Goal: Task Accomplishment & Management: Use online tool/utility

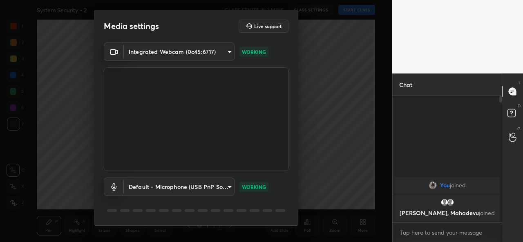
scroll to position [25, 0]
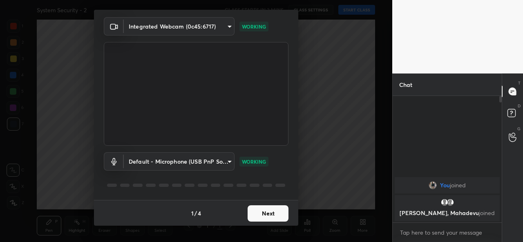
click at [270, 216] on button "Next" at bounding box center [267, 213] width 41 height 16
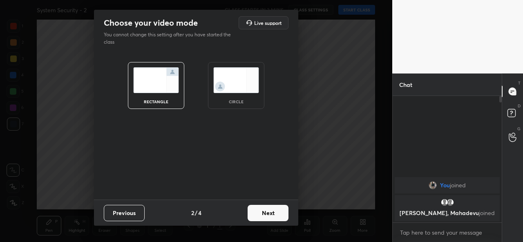
click at [270, 216] on button "Next" at bounding box center [267, 213] width 41 height 16
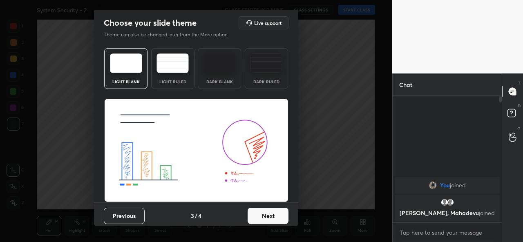
click at [270, 216] on button "Next" at bounding box center [267, 216] width 41 height 16
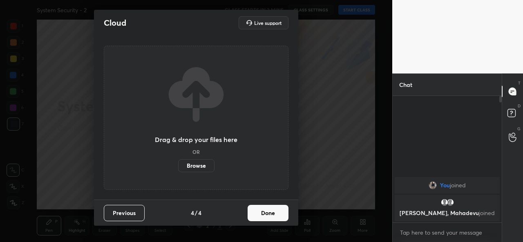
click at [270, 216] on button "Done" at bounding box center [267, 213] width 41 height 16
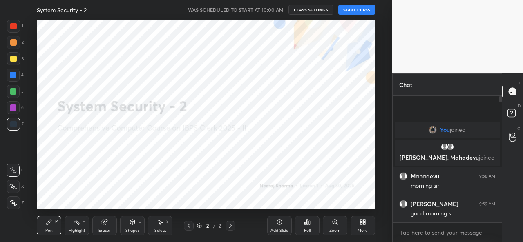
click at [354, 8] on button "START CLASS" at bounding box center [356, 10] width 37 height 10
click at [280, 226] on div "Add Slide" at bounding box center [279, 226] width 24 height 20
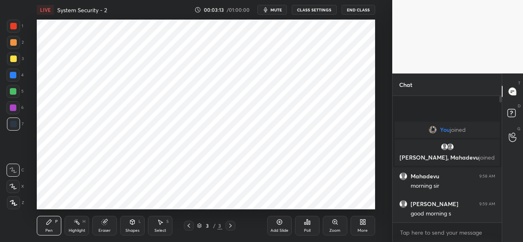
click at [277, 225] on icon at bounding box center [279, 222] width 7 height 7
click at [276, 9] on span "mute" at bounding box center [275, 10] width 11 height 6
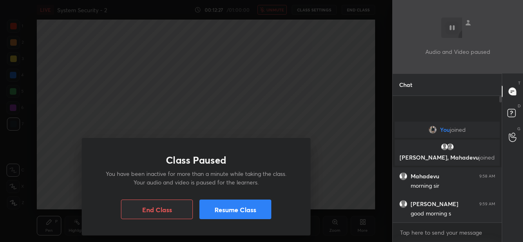
click at [243, 207] on button "Resume Class" at bounding box center [235, 210] width 72 height 20
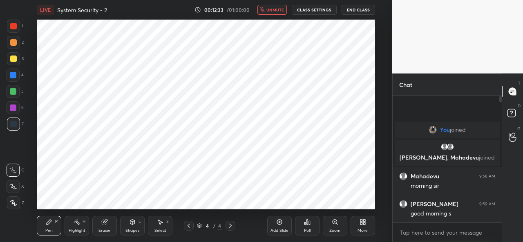
click at [267, 13] on button "unmute" at bounding box center [271, 10] width 29 height 10
click at [191, 226] on icon at bounding box center [188, 225] width 7 height 7
click at [284, 224] on div "Add Slide" at bounding box center [279, 226] width 24 height 20
click at [189, 224] on icon at bounding box center [188, 225] width 7 height 7
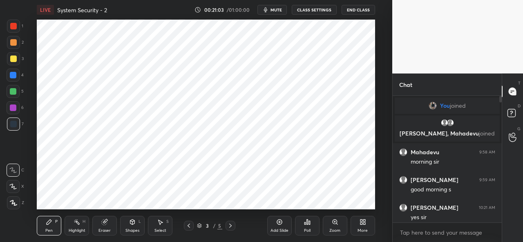
click at [356, 10] on button "End Class" at bounding box center [357, 10] width 33 height 10
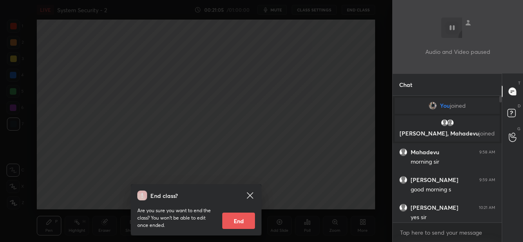
click at [241, 216] on button "End" at bounding box center [238, 221] width 33 height 16
type textarea "x"
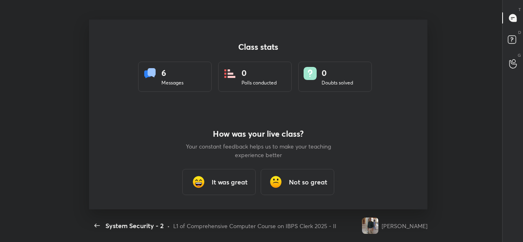
click at [230, 184] on h3 "It was great" at bounding box center [229, 182] width 36 height 10
